Goal: Task Accomplishment & Management: Use online tool/utility

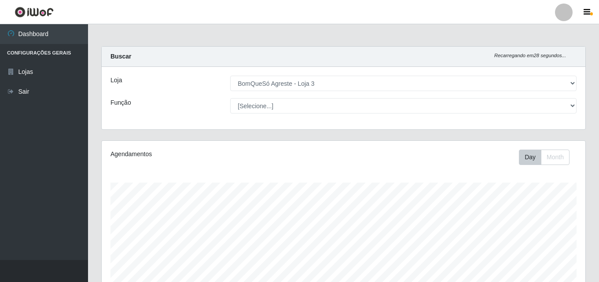
select select "215"
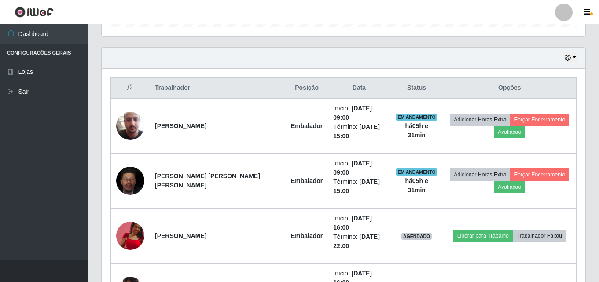
scroll to position [288, 0]
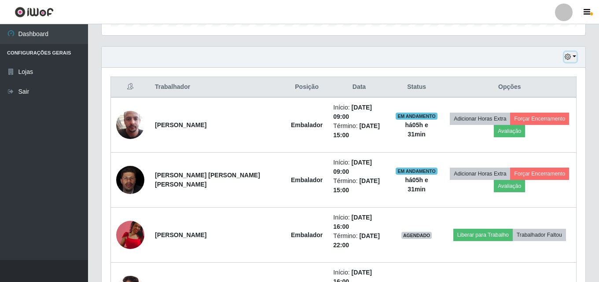
click at [574, 56] on button "button" at bounding box center [570, 57] width 12 height 10
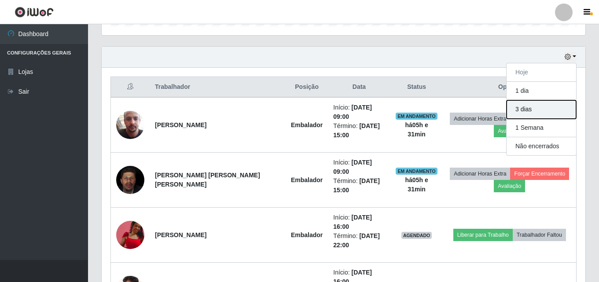
click at [541, 109] on button "3 dias" at bounding box center [542, 109] width 70 height 18
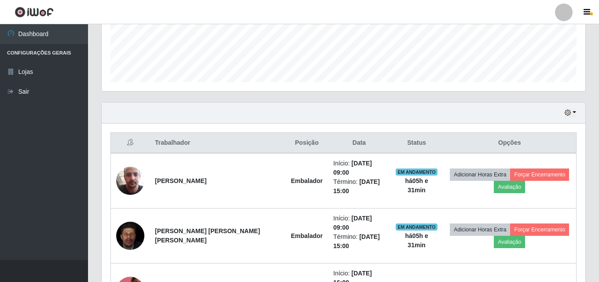
scroll to position [232, 0]
click at [573, 112] on button "button" at bounding box center [570, 113] width 12 height 10
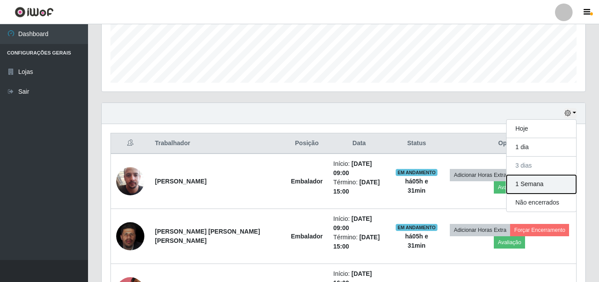
click at [543, 183] on button "1 Semana" at bounding box center [542, 184] width 70 height 18
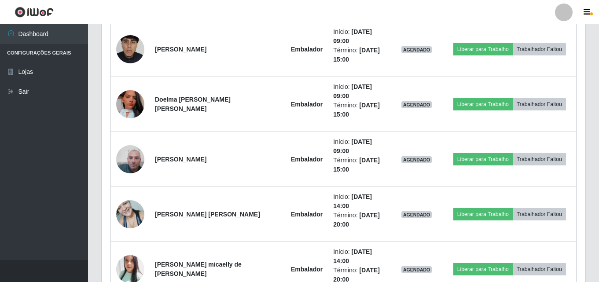
scroll to position [2801, 0]
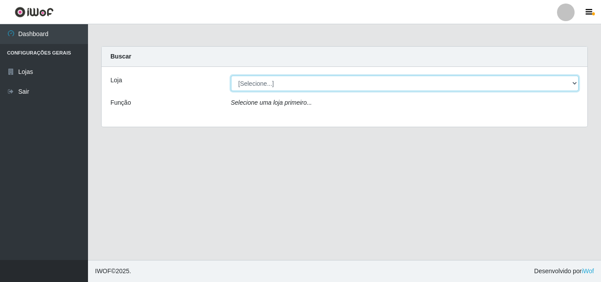
click at [574, 86] on select "[Selecione...] BomQueSó Agreste - Loja 3" at bounding box center [405, 83] width 348 height 15
select select "215"
click at [231, 76] on select "[Selecione...] BomQueSó Agreste - Loja 3" at bounding box center [405, 83] width 348 height 15
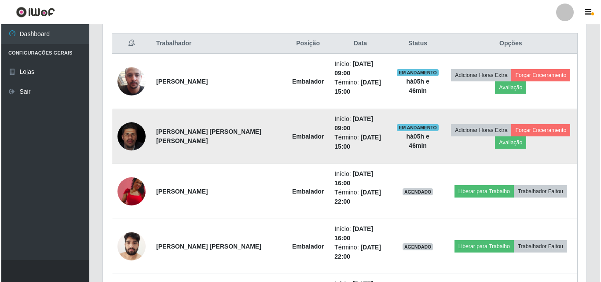
scroll to position [332, 0]
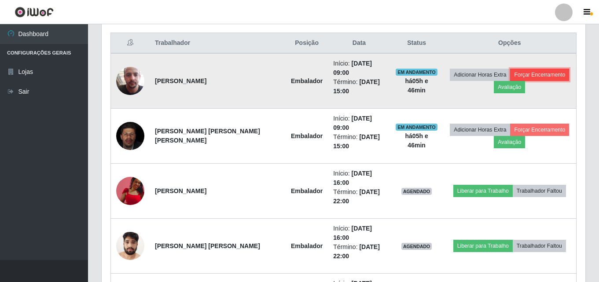
click at [532, 71] on button "Forçar Encerramento" at bounding box center [539, 75] width 59 height 12
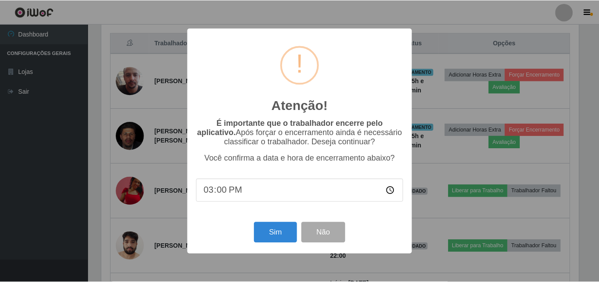
scroll to position [183, 479]
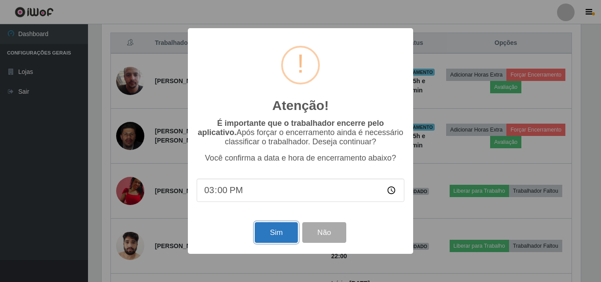
click at [289, 229] on button "Sim" at bounding box center [276, 232] width 43 height 21
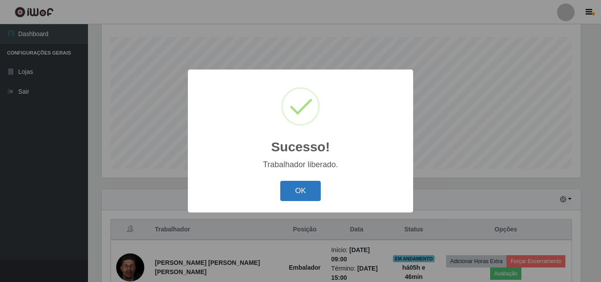
click at [311, 187] on button "OK" at bounding box center [300, 191] width 41 height 21
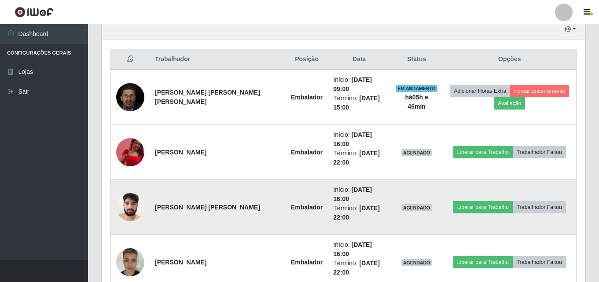
scroll to position [322, 0]
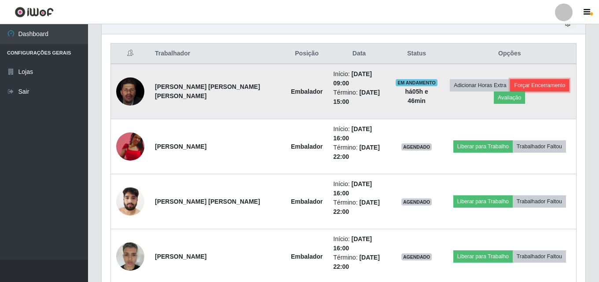
click at [536, 83] on button "Forçar Encerramento" at bounding box center [539, 85] width 59 height 12
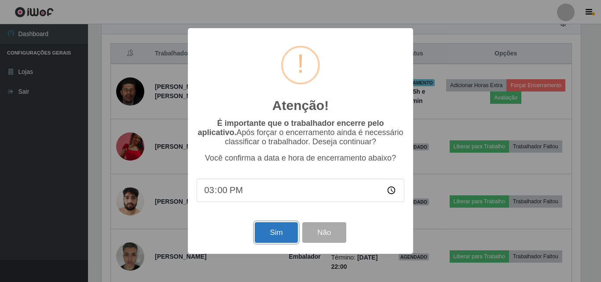
click at [287, 226] on button "Sim" at bounding box center [276, 232] width 43 height 21
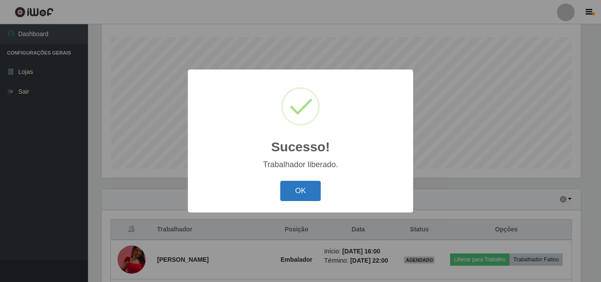
click at [303, 198] on button "OK" at bounding box center [300, 191] width 41 height 21
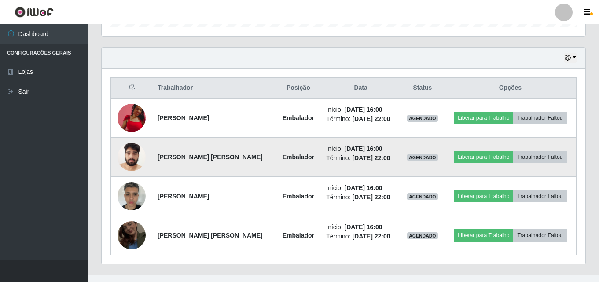
scroll to position [302, 0]
